Goal: Task Accomplishment & Management: Complete application form

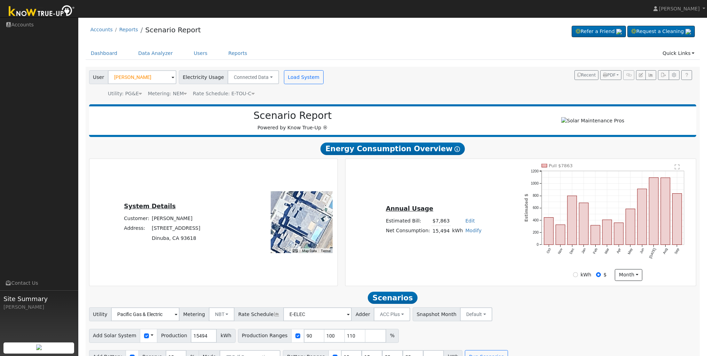
click at [15, 14] on img at bounding box center [41, 12] width 73 height 16
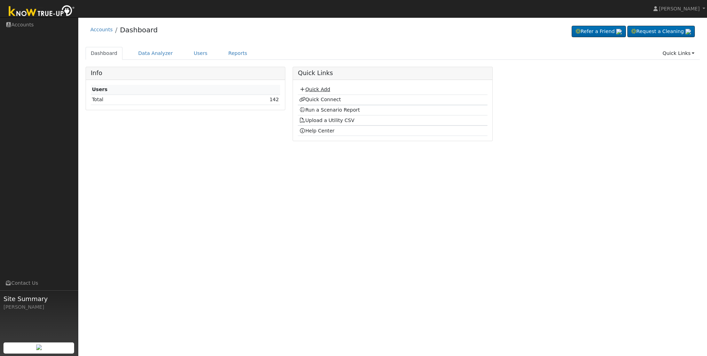
click at [311, 91] on link "Quick Add" at bounding box center [314, 90] width 31 height 6
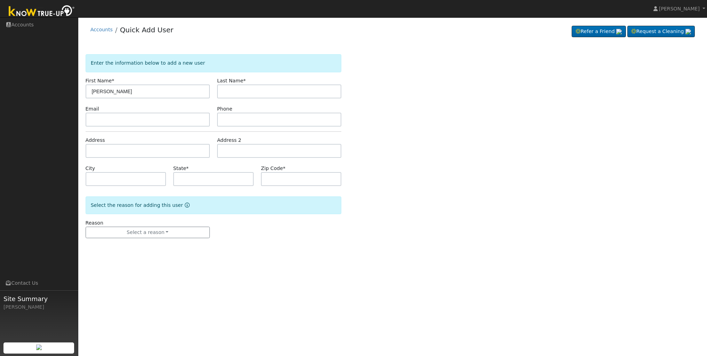
type input "[PERSON_NAME]"
type input "Fields"
click at [176, 121] on input "text" at bounding box center [148, 120] width 124 height 14
paste input "muyvalienteuno@sbcglobal.net"
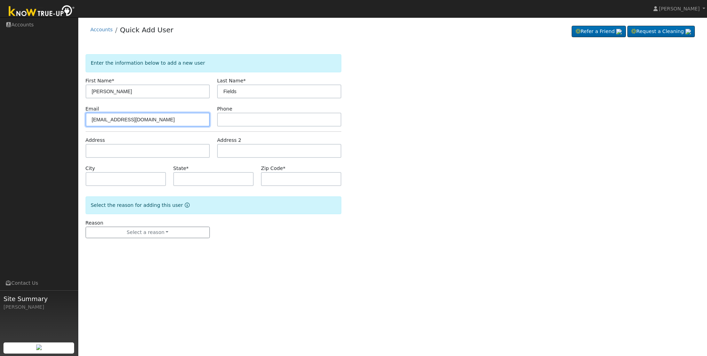
type input "muyvalienteuno@sbcglobal.net"
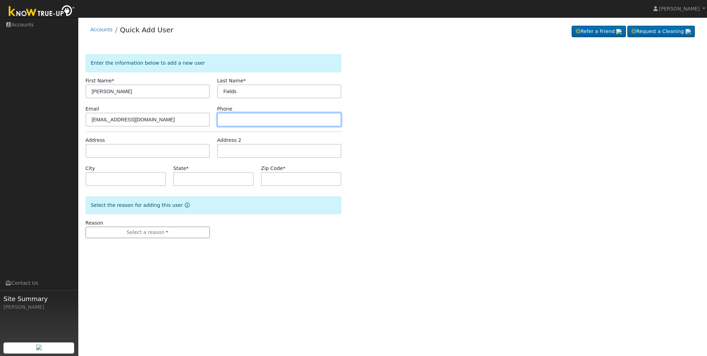
click at [245, 120] on input "text" at bounding box center [279, 120] width 124 height 14
paste input "(559) 304-4568"
type input "(559) 304-4568"
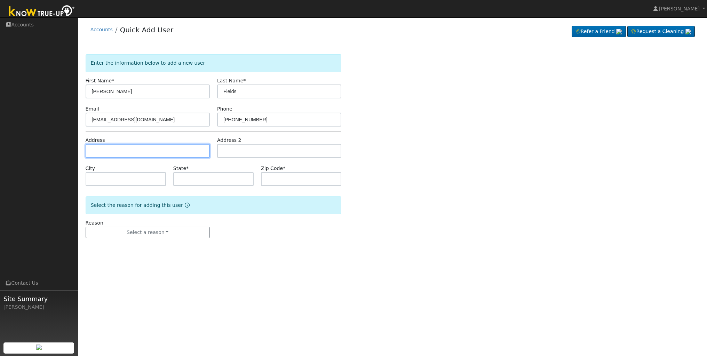
click at [173, 152] on input "text" at bounding box center [148, 151] width 124 height 14
paste input "142 E Cambridge A"
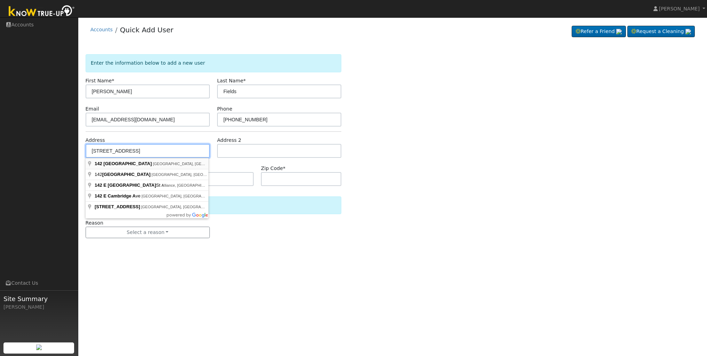
type input "142 East Cambridge Avenue"
type input "Fresno"
type input "CA"
type input "93704"
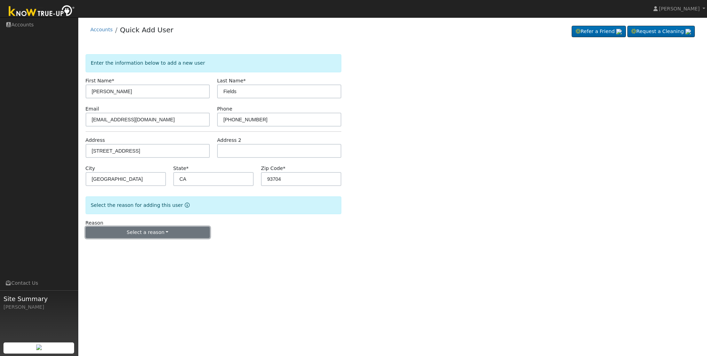
click at [167, 230] on button "Select a reason" at bounding box center [148, 233] width 124 height 12
click at [142, 242] on link "New lead" at bounding box center [124, 247] width 77 height 10
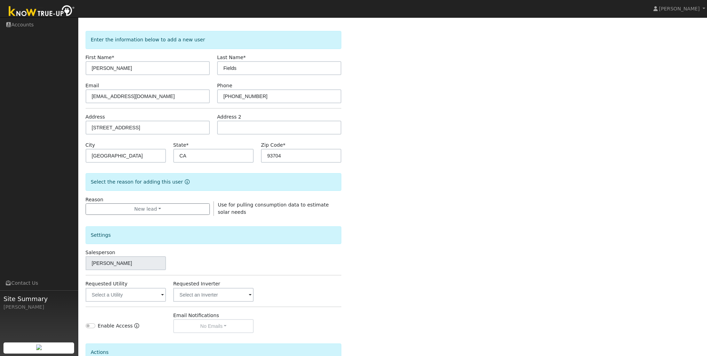
scroll to position [94, 0]
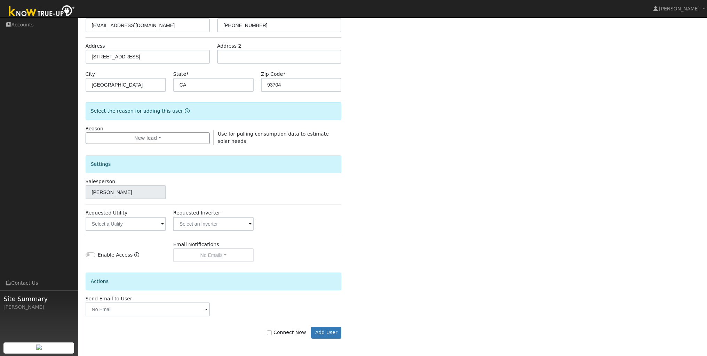
click at [163, 227] on span at bounding box center [162, 225] width 3 height 8
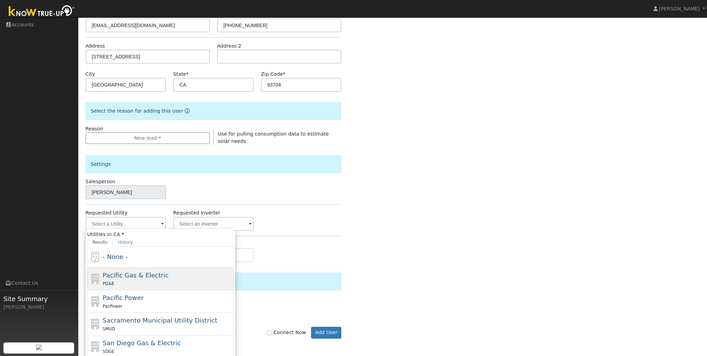
click at [132, 277] on span "Pacific Gas & Electric" at bounding box center [136, 275] width 66 height 7
type input "Pacific Gas & Electric"
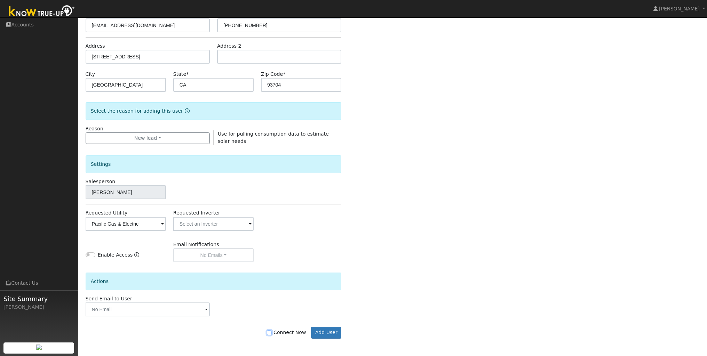
click at [272, 332] on input "Connect Now" at bounding box center [269, 332] width 5 height 5
checkbox input "true"
click at [333, 333] on button "Add User" at bounding box center [326, 333] width 30 height 12
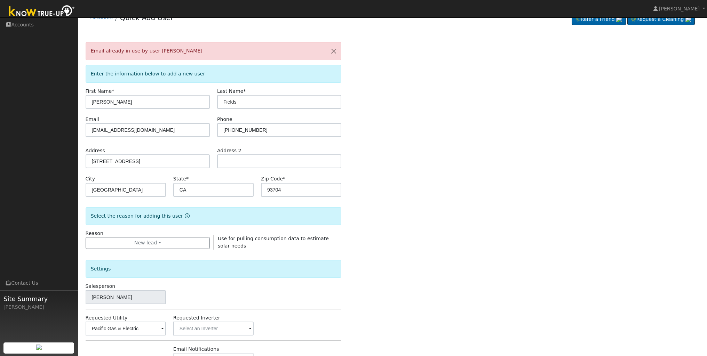
scroll to position [0, 0]
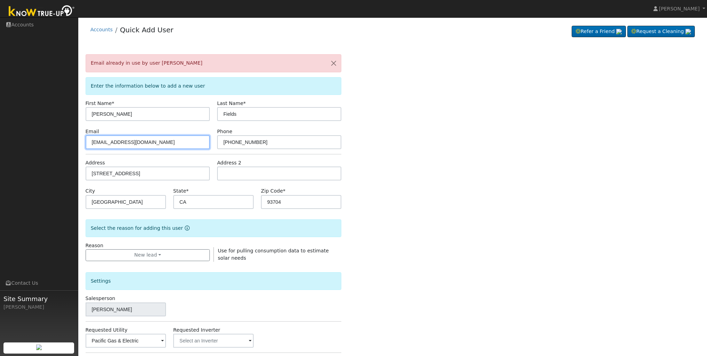
click at [100, 141] on input "muyvalienteuno@sbcglobal.net" at bounding box center [148, 142] width 124 height 14
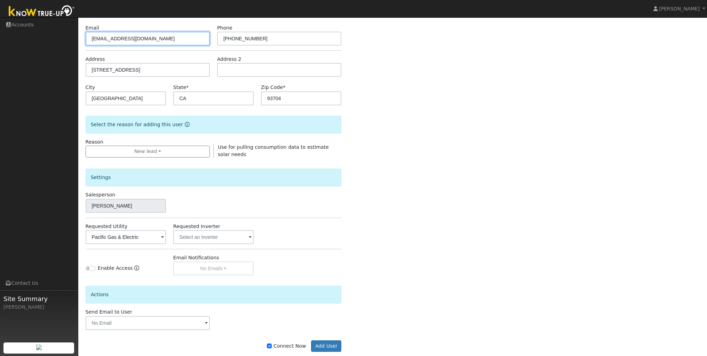
scroll to position [117, 0]
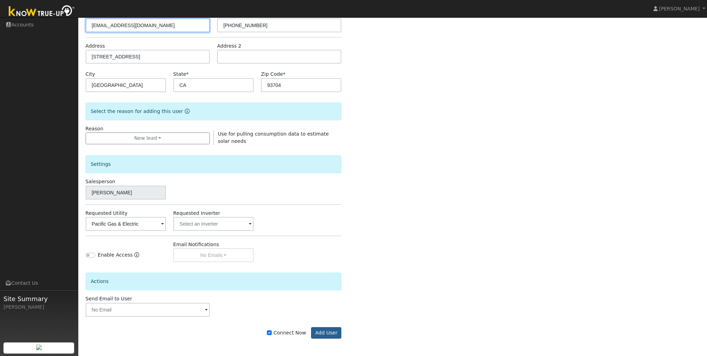
type input "muvalienteuno@sbcglobal.net"
click at [334, 335] on button "Add User" at bounding box center [326, 333] width 30 height 12
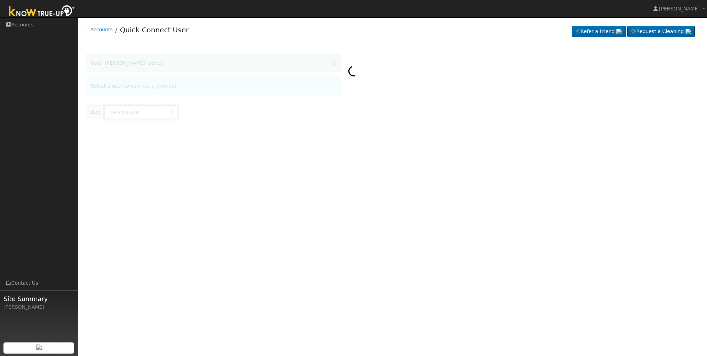
type input "[PERSON_NAME]"
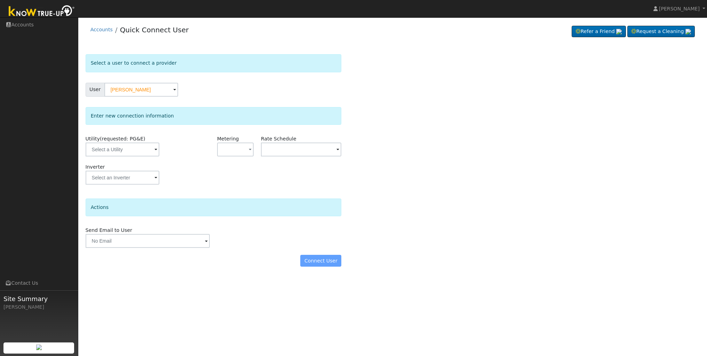
click at [154, 151] on span at bounding box center [155, 150] width 3 height 8
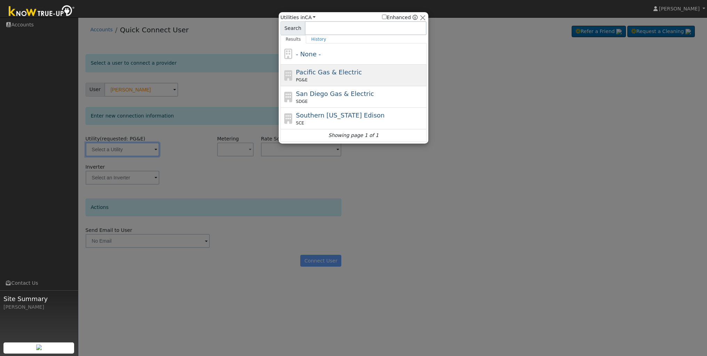
click at [321, 80] on div "PG&E" at bounding box center [360, 80] width 129 height 6
type input "PG&E"
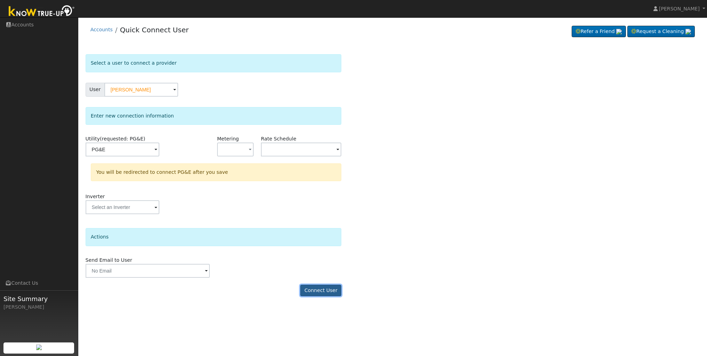
click at [332, 292] on button "Connect User" at bounding box center [320, 291] width 41 height 12
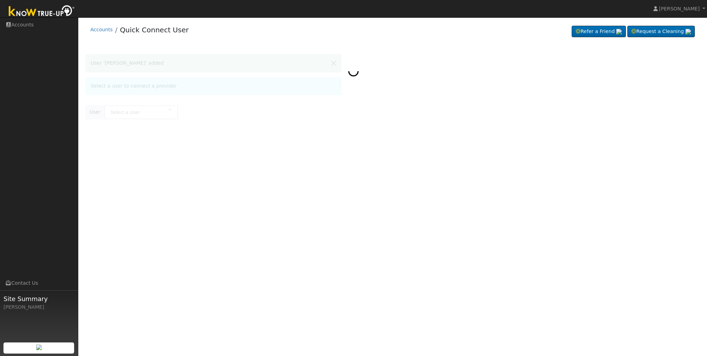
type input "Jill Fields"
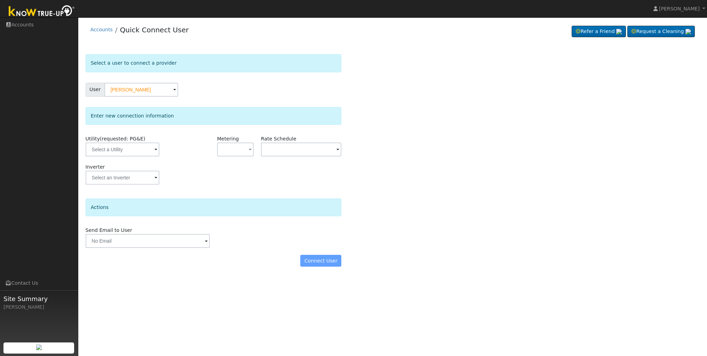
click at [154, 150] on span at bounding box center [155, 150] width 3 height 8
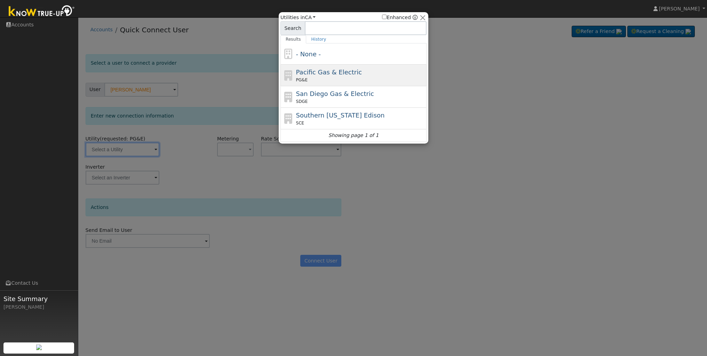
click at [323, 73] on span "Pacific Gas & Electric" at bounding box center [329, 72] width 66 height 7
type input "PG&E"
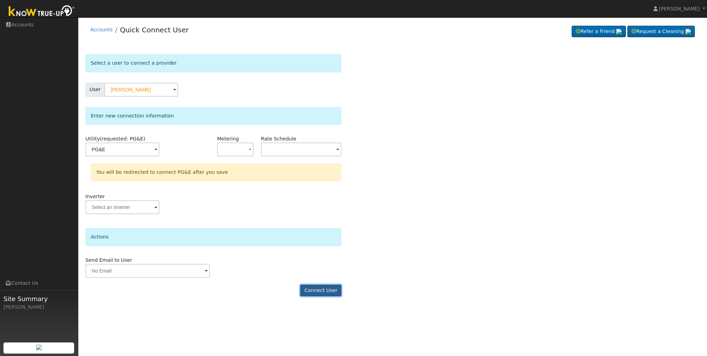
click at [331, 289] on button "Connect User" at bounding box center [320, 291] width 41 height 12
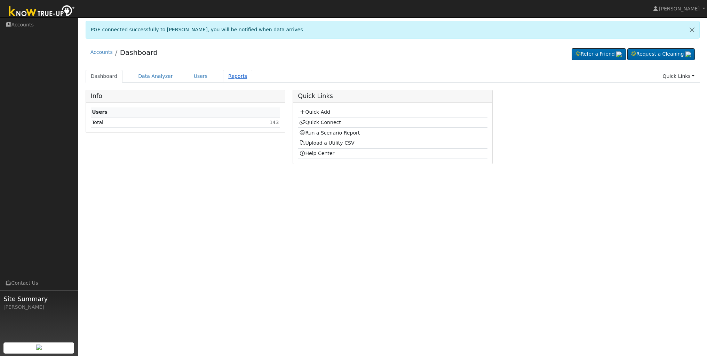
click at [228, 76] on link "Reports" at bounding box center [237, 76] width 29 height 13
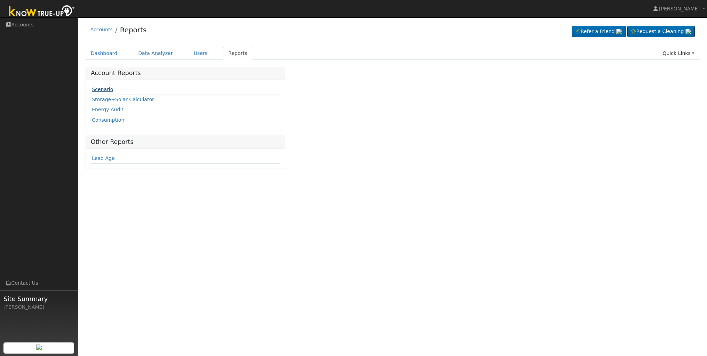
click at [105, 88] on link "Scenario" at bounding box center [102, 90] width 21 height 6
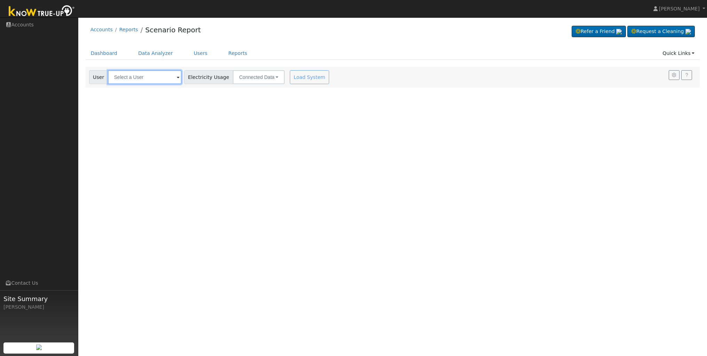
click at [161, 81] on input "text" at bounding box center [145, 77] width 74 height 14
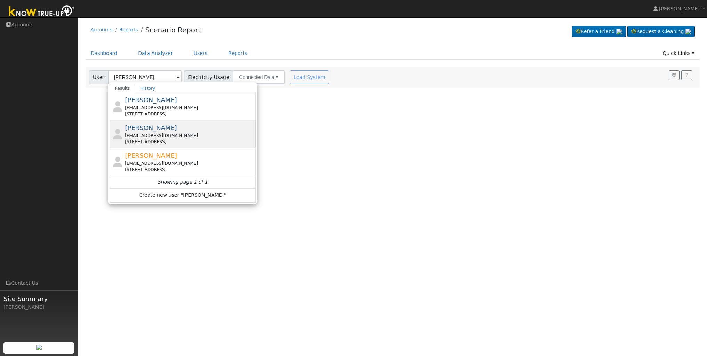
click at [146, 138] on div "[EMAIL_ADDRESS][DOMAIN_NAME]" at bounding box center [189, 136] width 129 height 6
type input "[PERSON_NAME]"
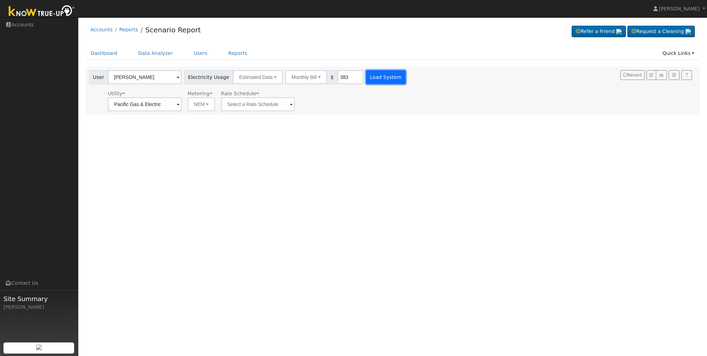
click at [382, 79] on button "Load System" at bounding box center [386, 77] width 40 height 14
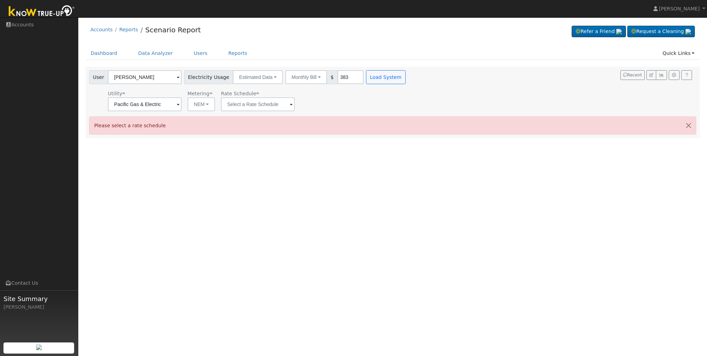
click at [177, 77] on span at bounding box center [178, 78] width 3 height 8
click at [169, 77] on input "[PERSON_NAME]" at bounding box center [145, 77] width 74 height 14
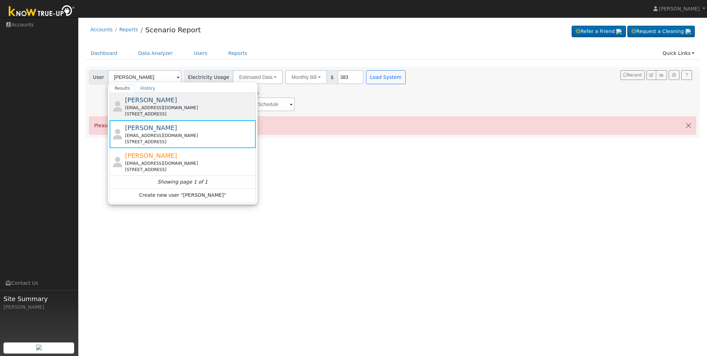
click at [168, 102] on div "[PERSON_NAME] [EMAIL_ADDRESS][DOMAIN_NAME] [STREET_ADDRESS]" at bounding box center [189, 106] width 129 height 22
click at [168, 102] on div "User Profile First name Last name Email Email Notifications No Emails No Emails…" at bounding box center [392, 186] width 629 height 339
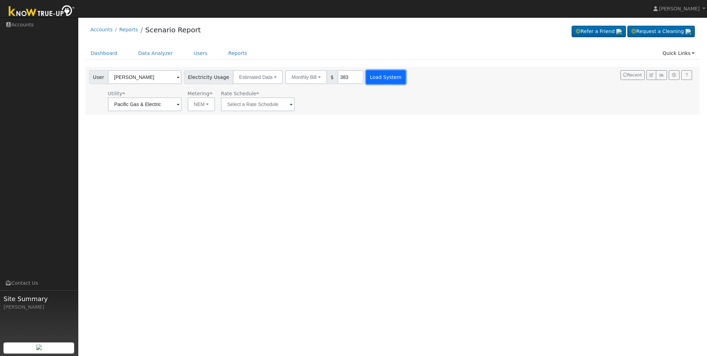
click at [380, 82] on button "Load System" at bounding box center [386, 77] width 40 height 14
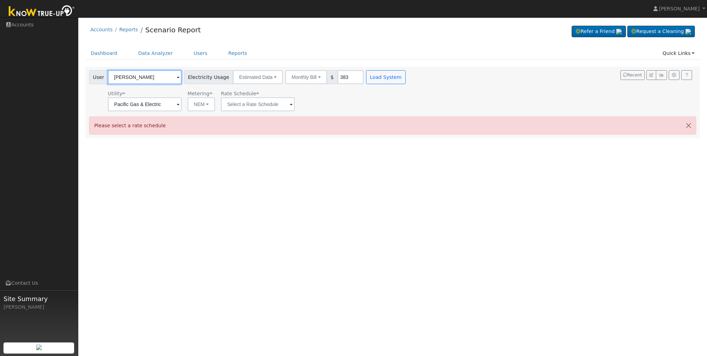
click at [168, 78] on input "[PERSON_NAME]" at bounding box center [145, 77] width 74 height 14
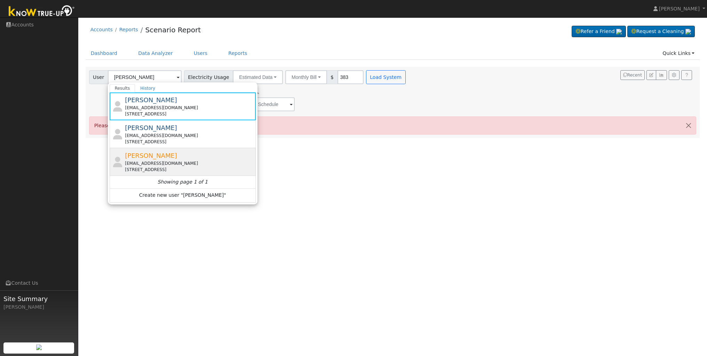
click at [173, 158] on div "[PERSON_NAME] [EMAIL_ADDRESS][DOMAIN_NAME] [STREET_ADDRESS]" at bounding box center [189, 162] width 129 height 22
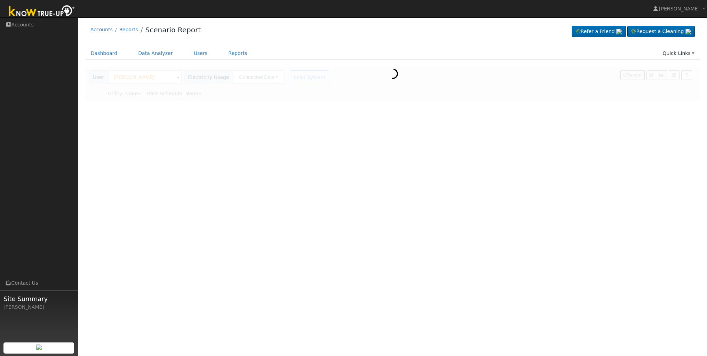
type input "Pacific Gas & Electric"
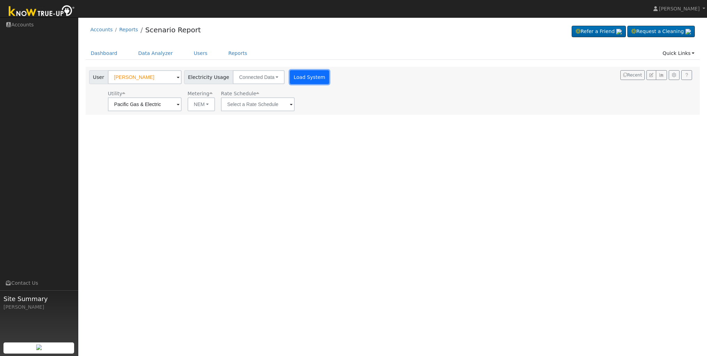
click at [297, 80] on button "Load System" at bounding box center [310, 77] width 40 height 14
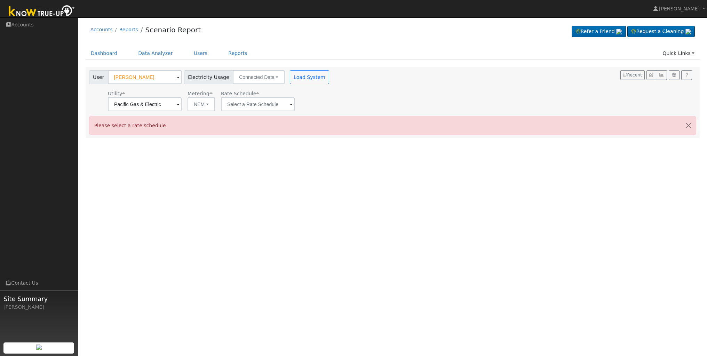
click at [290, 105] on span at bounding box center [291, 105] width 3 height 8
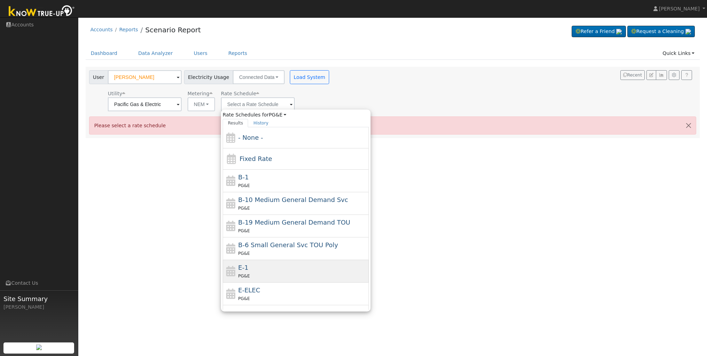
click at [242, 267] on div "E-1 PG&E" at bounding box center [302, 271] width 129 height 17
type input "E-1"
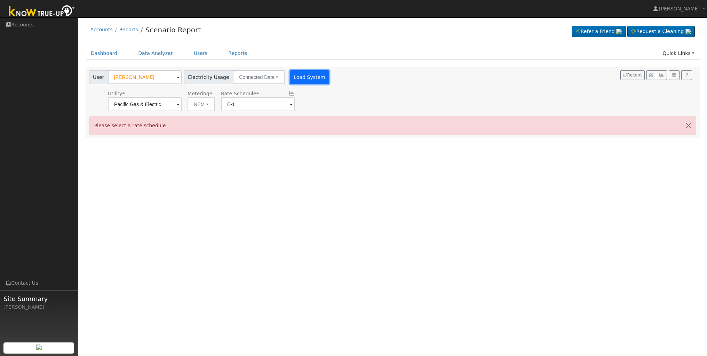
click at [296, 78] on button "Load System" at bounding box center [310, 77] width 40 height 14
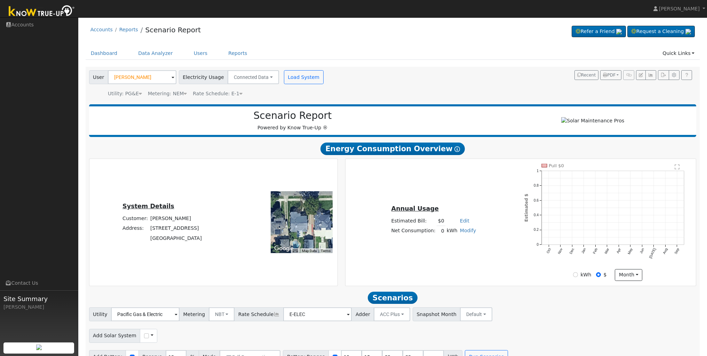
click at [464, 224] on link "Edit" at bounding box center [464, 221] width 9 height 6
paste input "7646"
type input "7"
click at [492, 262] on div "Annual Usage Estimated Bill: $0 Edit Estimated Bill $ Annual Net Consumption: 0…" at bounding box center [520, 222] width 348 height 117
click at [472, 233] on link "Modify" at bounding box center [468, 231] width 16 height 6
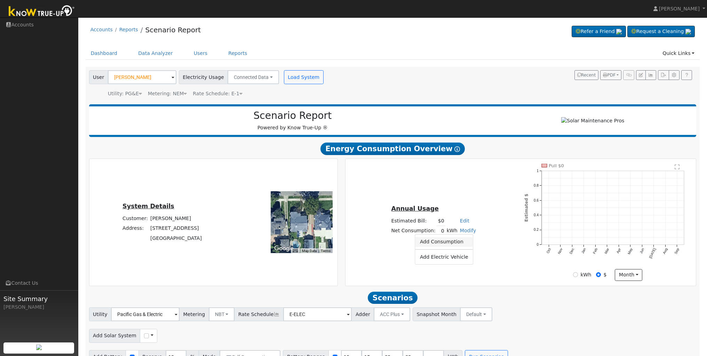
click at [461, 245] on link "Add Consumption" at bounding box center [444, 242] width 58 height 10
paste input "7646"
type input "7646"
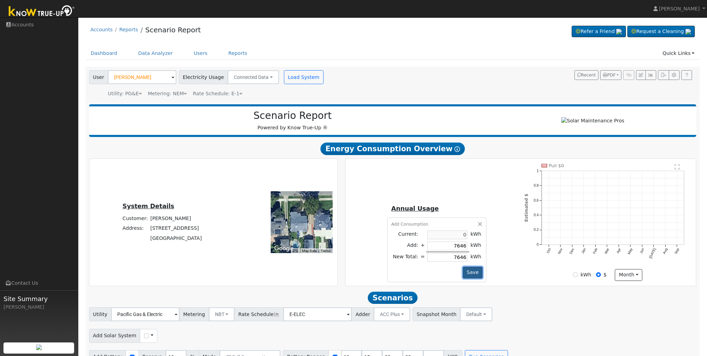
click at [473, 275] on button "Save" at bounding box center [473, 273] width 20 height 12
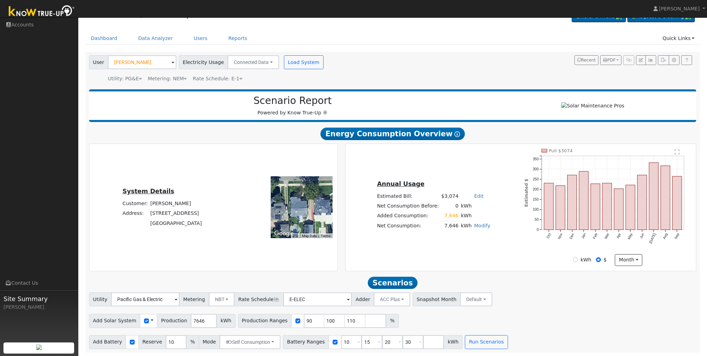
scroll to position [18, 0]
click at [304, 317] on input "90" at bounding box center [314, 321] width 21 height 14
click at [307, 323] on input "90" at bounding box center [314, 321] width 21 height 14
type input "100"
type input "110"
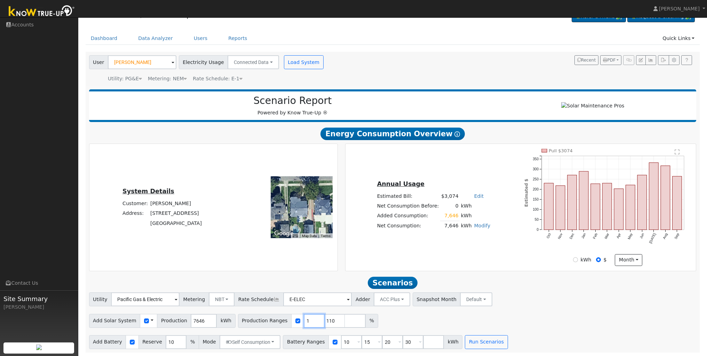
type input "110"
type input "133.6"
click at [344, 342] on input "10" at bounding box center [351, 342] width 21 height 14
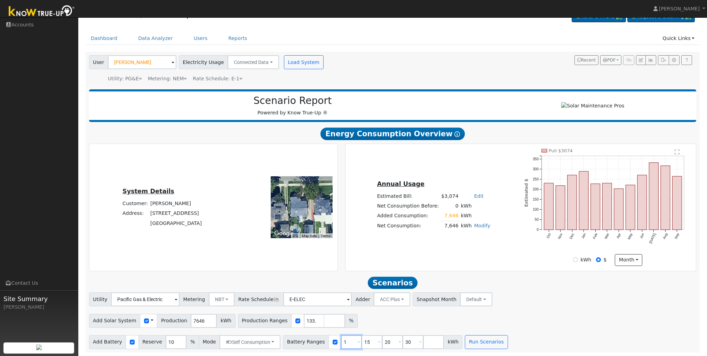
type input "15"
type input "20"
type input "30"
type input "20"
type input "30"
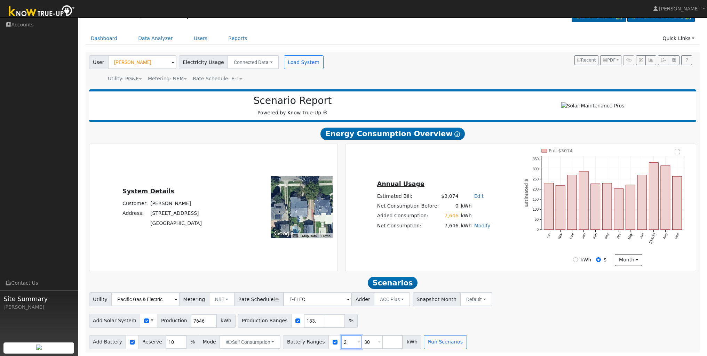
type input "30"
type input "3"
type input "15"
click at [415, 346] on button "Run Scenarios" at bounding box center [424, 342] width 43 height 14
